Goal: Communication & Community: Answer question/provide support

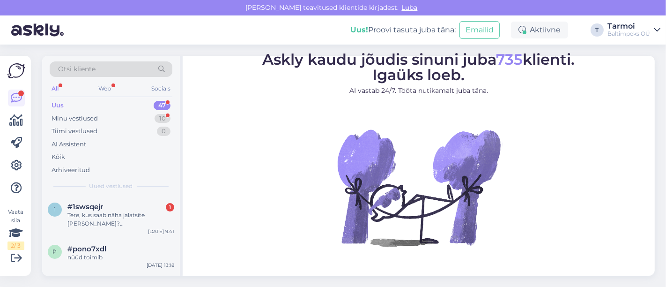
drag, startPoint x: 0, startPoint y: 0, endPoint x: 533, endPoint y: 225, distance: 578.4
click at [533, 225] on figure "Askly kaudu jõudis sinuni juba 735 klienti. Igaüks loeb. AI vastab 24/7. Tööta …" at bounding box center [418, 162] width 455 height 220
drag, startPoint x: 245, startPoint y: 184, endPoint x: 172, endPoint y: 197, distance: 73.9
click at [182, 201] on div "Otsi kliente All Web Socials Uus 47 Minu vestlused 10 Tiimi vestlused 0 AI Assi…" at bounding box center [348, 166] width 613 height 220
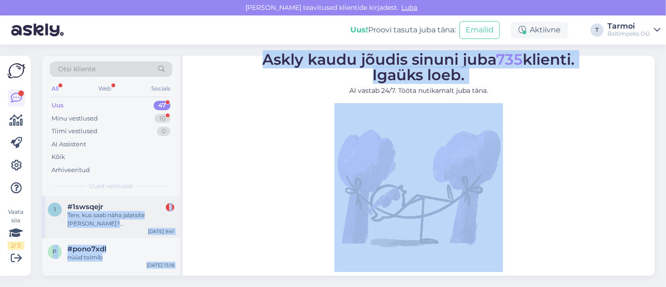
click at [86, 215] on div "Tere, kus saab näha jalatsite [PERSON_NAME]? [GEOGRAPHIC_DATA]" at bounding box center [120, 219] width 107 height 17
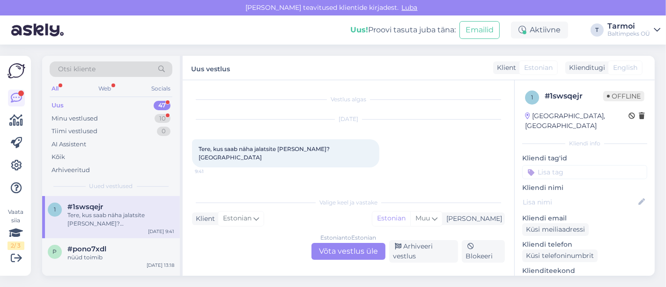
click at [360, 251] on div "Estonian to Estonian Võta vestlus üle" at bounding box center [349, 251] width 74 height 17
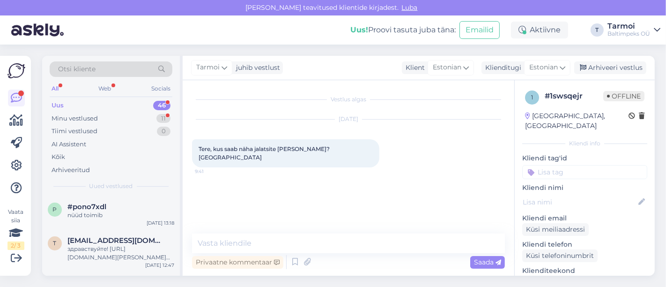
click at [381, 34] on div "Uus! Proovi tasuta [PERSON_NAME]:" at bounding box center [402, 29] width 105 height 11
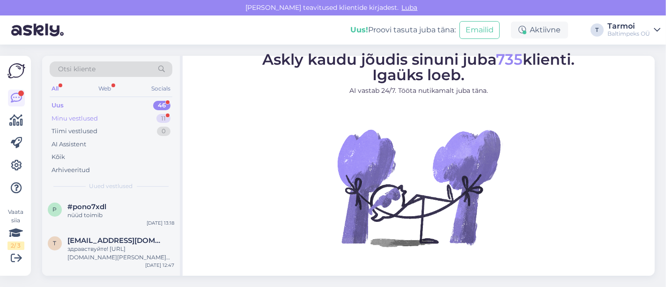
click at [84, 118] on div "Minu vestlused" at bounding box center [75, 118] width 46 height 9
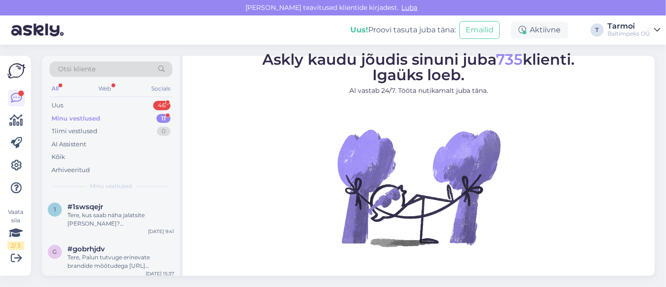
click at [84, 118] on div "Minu vestlused" at bounding box center [76, 118] width 49 height 9
click at [82, 217] on div "Tere, kus saab näha jalatsite [PERSON_NAME]? [GEOGRAPHIC_DATA]" at bounding box center [120, 219] width 107 height 17
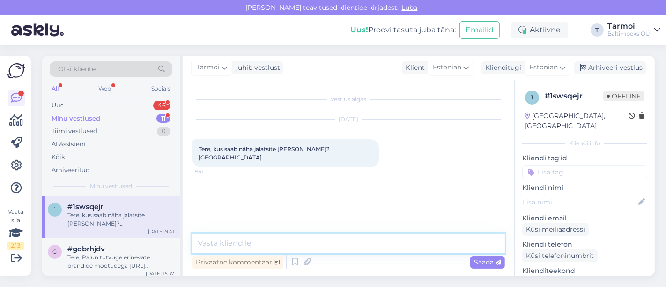
click at [281, 238] on textarea at bounding box center [348, 243] width 313 height 20
paste textarea "[URL][DOMAIN_NAME]"
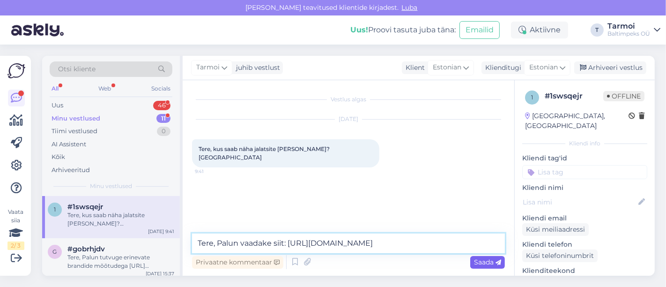
type textarea "Tere, Palun vaadake siit: [URL][DOMAIN_NAME]"
click at [481, 264] on span "Saada" at bounding box center [487, 262] width 27 height 8
